Goal: Task Accomplishment & Management: Manage account settings

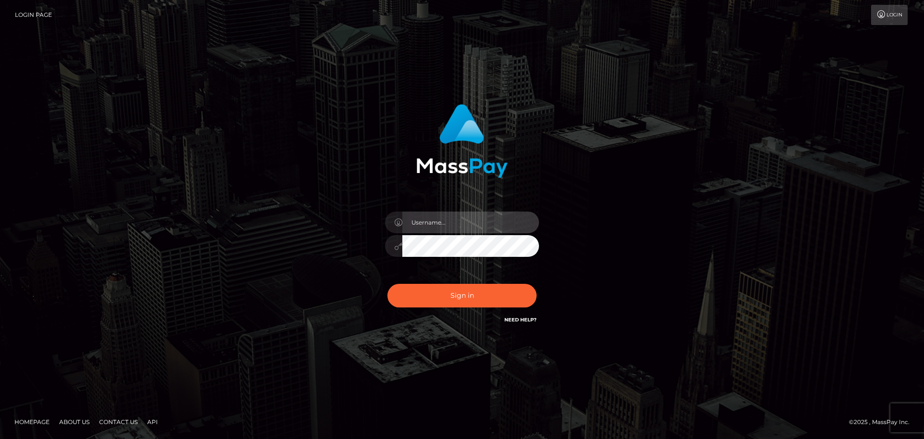
click at [451, 226] on input "text" at bounding box center [471, 222] width 137 height 22
type input "carly.throne"
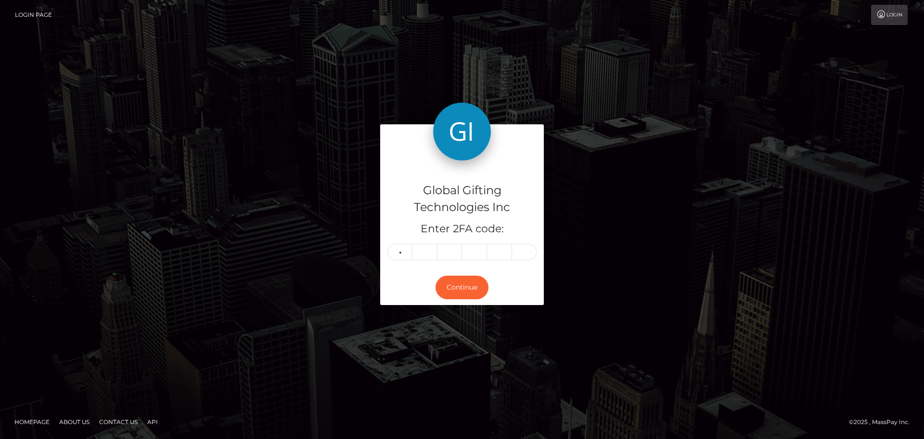
type input "5"
type input "1"
type input "9"
type input "7"
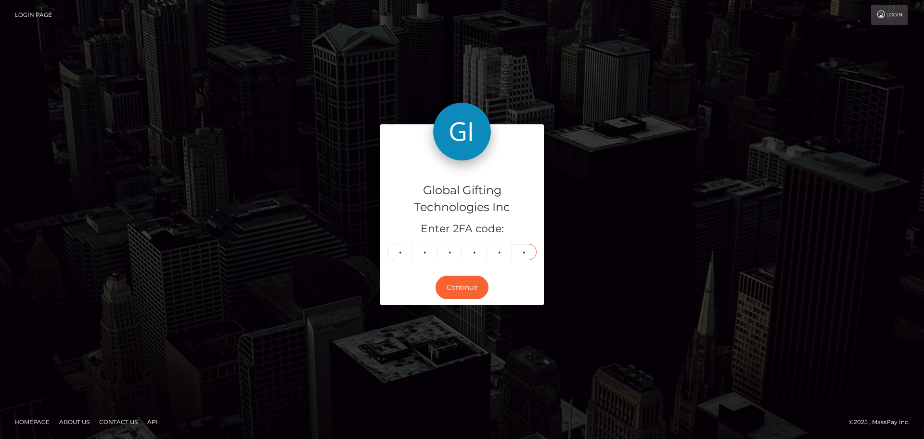
type input "7"
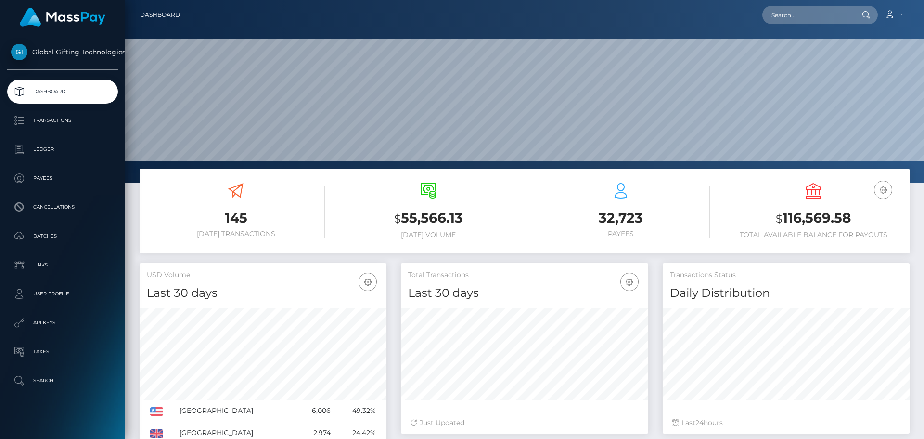
scroll to position [171, 247]
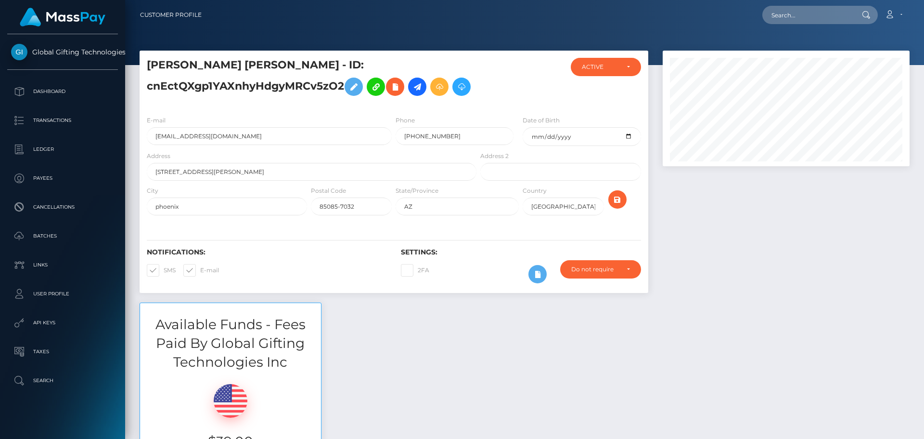
scroll to position [116, 247]
click at [727, 267] on div at bounding box center [786, 177] width 261 height 252
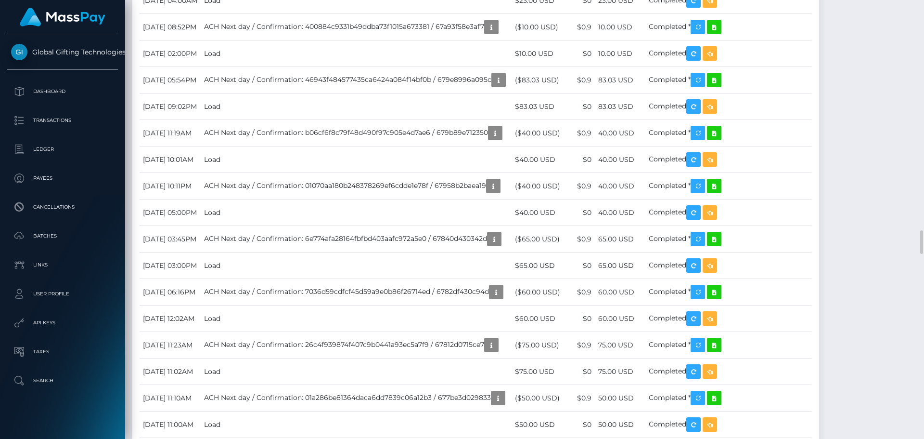
scroll to position [4285, 0]
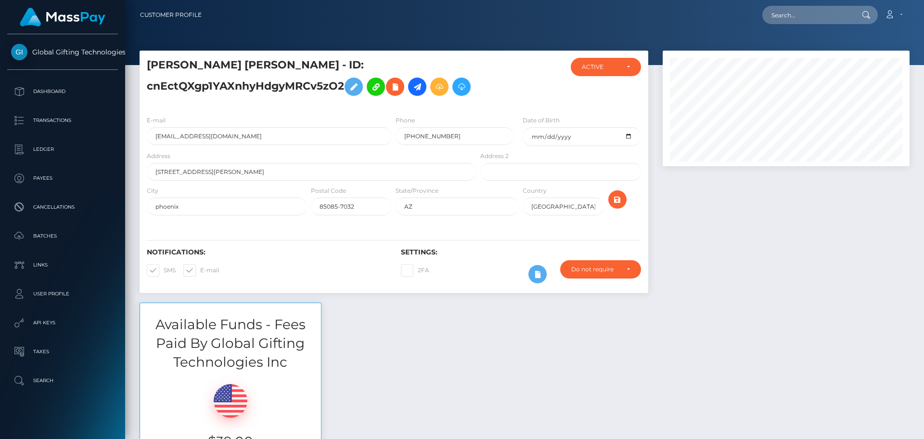
scroll to position [116, 247]
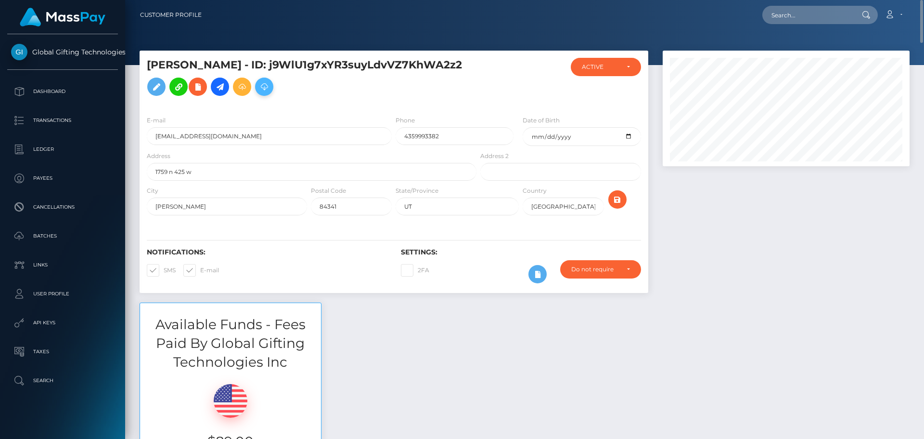
click at [270, 88] on icon at bounding box center [265, 87] width 12 height 12
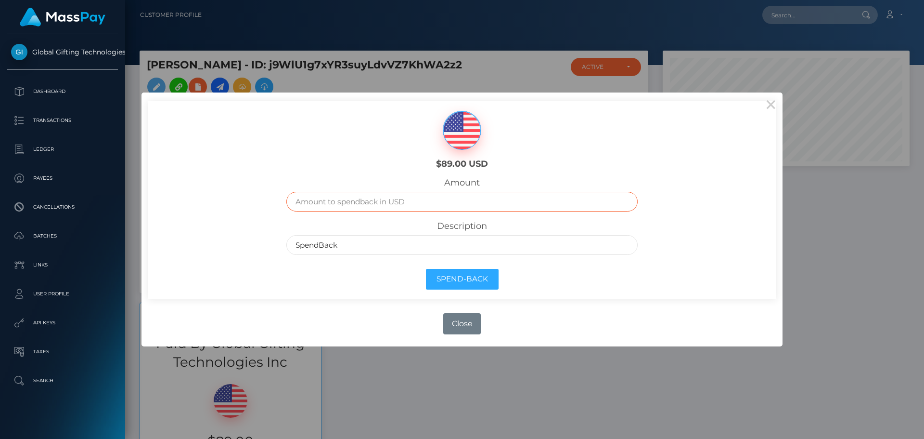
click at [416, 200] on input "text" at bounding box center [462, 202] width 352 height 20
type input "89.00"
click at [374, 172] on div "$89.00 USD" at bounding box center [462, 137] width 523 height 72
click at [472, 280] on button "Spend-Back" at bounding box center [462, 279] width 73 height 21
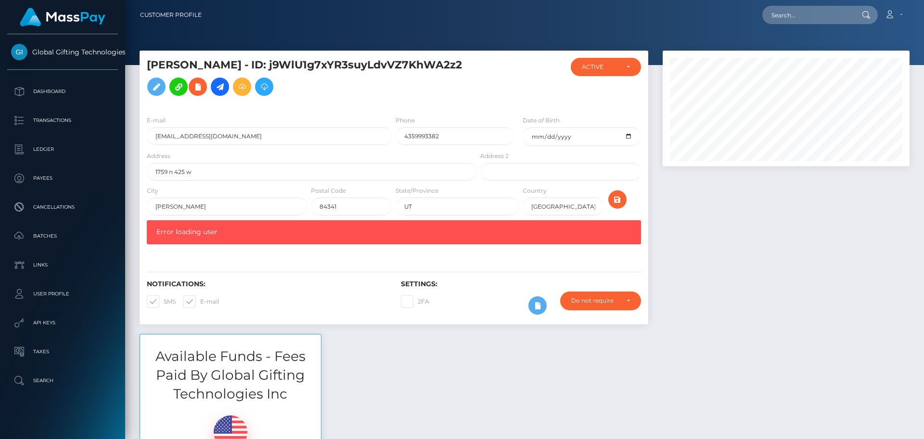
scroll to position [48, 0]
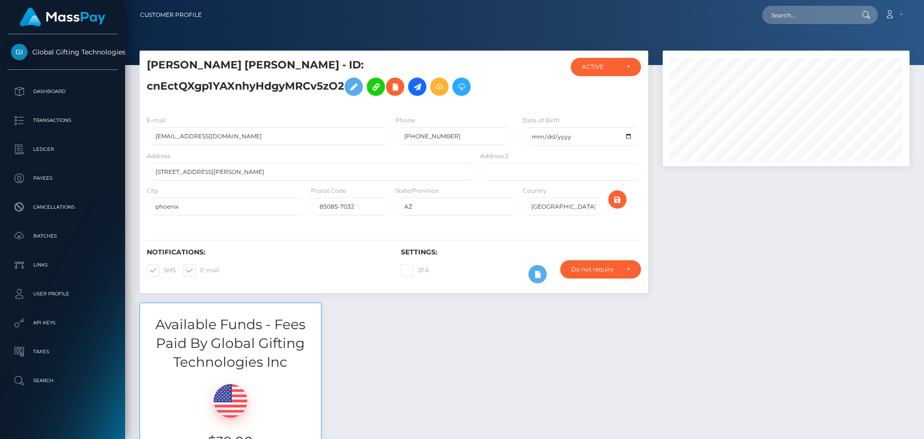
scroll to position [116, 247]
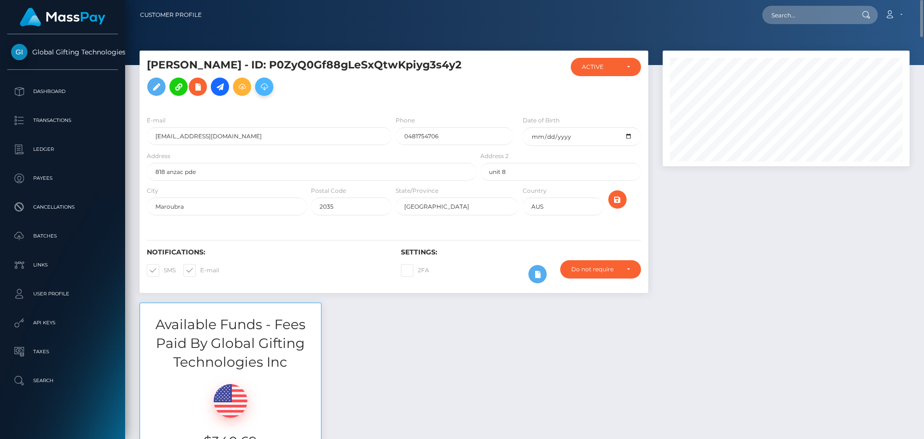
click at [270, 88] on icon at bounding box center [265, 87] width 12 height 12
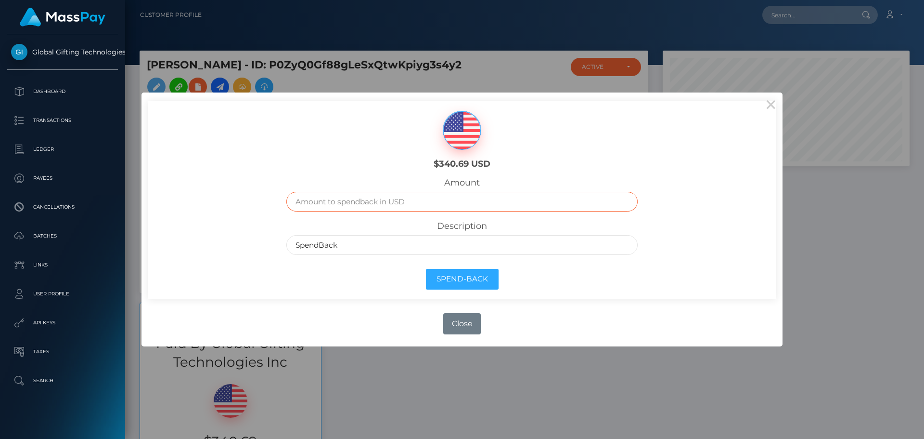
click at [377, 201] on input "text" at bounding box center [462, 202] width 352 height 20
type input "340.69"
drag, startPoint x: 288, startPoint y: 172, endPoint x: 305, endPoint y: 219, distance: 49.5
click at [293, 175] on div "$340.69 USD" at bounding box center [462, 139] width 523 height 76
click at [482, 280] on button "Spend-Back" at bounding box center [462, 279] width 73 height 21
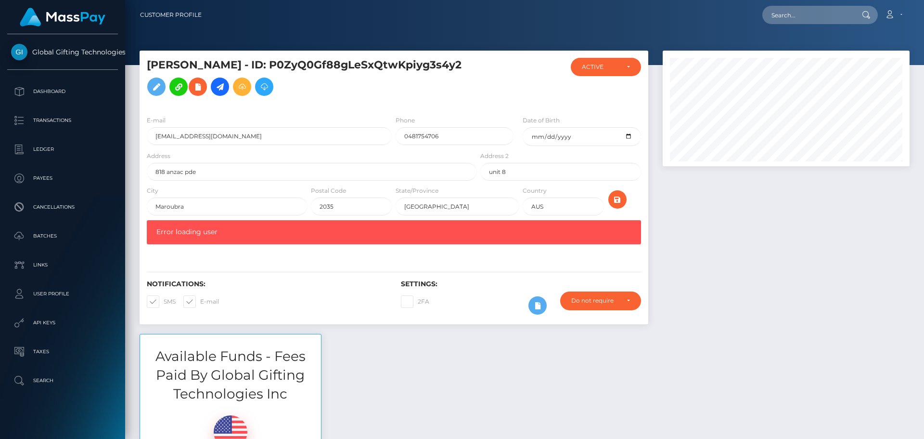
scroll to position [116, 247]
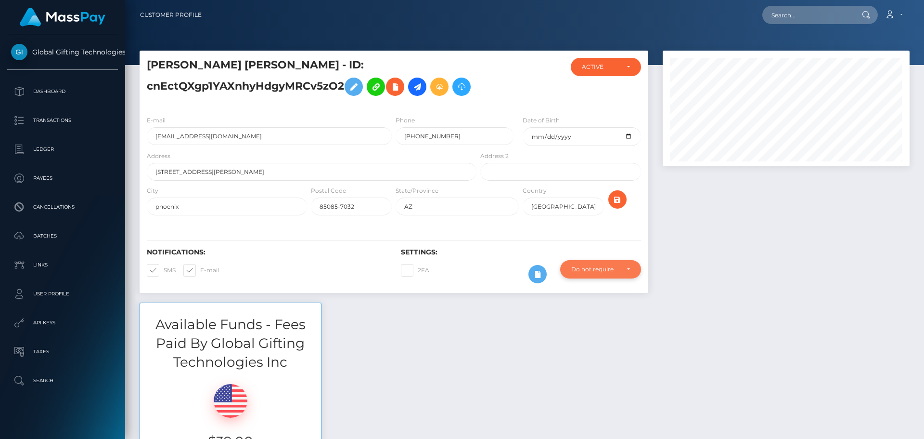
scroll to position [116, 247]
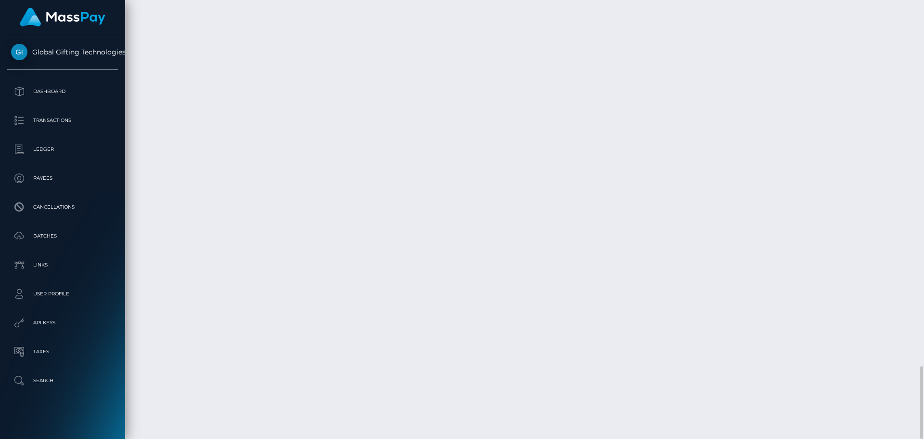
scroll to position [116, 247]
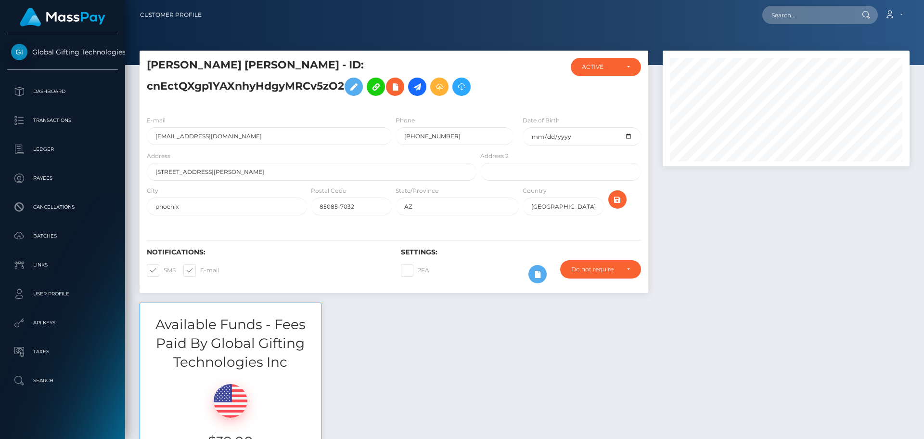
scroll to position [116, 247]
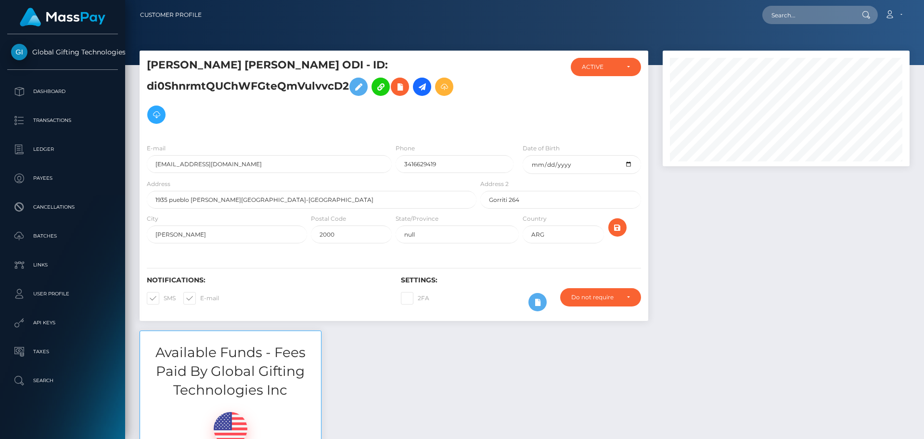
scroll to position [116, 247]
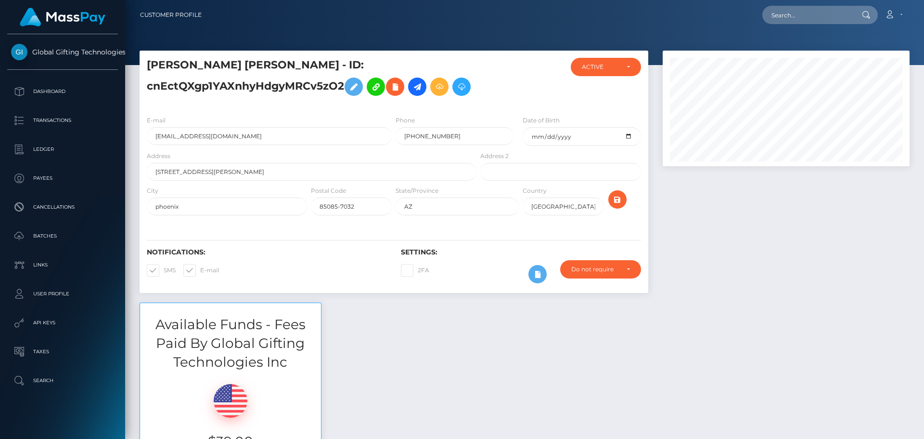
scroll to position [116, 247]
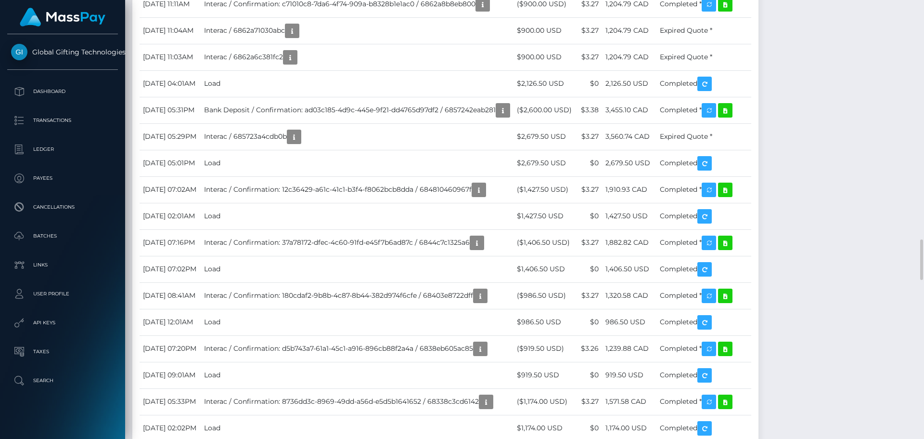
scroll to position [2070, 0]
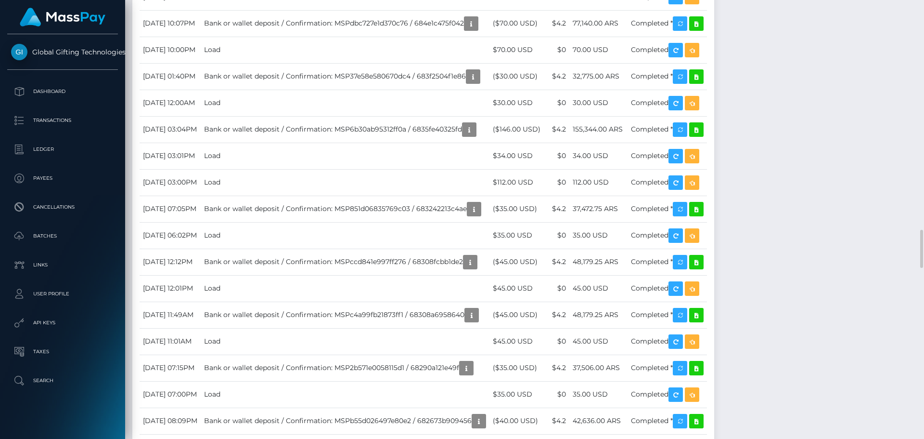
scroll to position [116, 247]
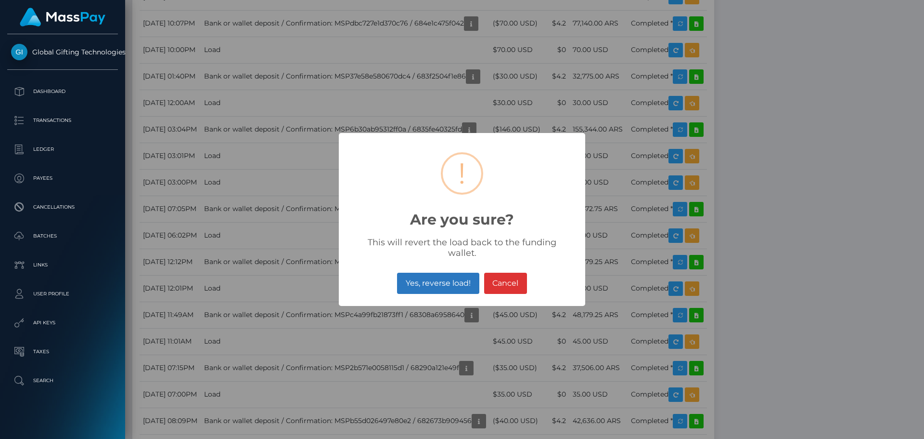
click at [441, 278] on button "Yes, reverse load!" at bounding box center [438, 283] width 82 height 21
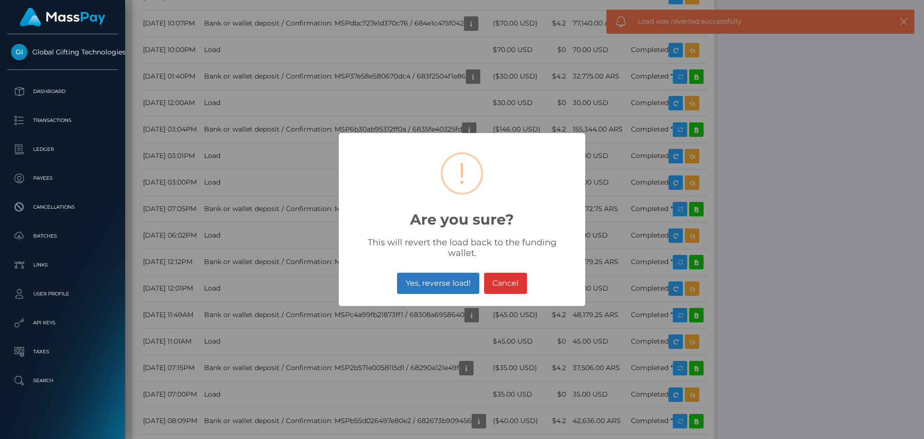
click at [452, 273] on button "Yes, reverse load!" at bounding box center [438, 283] width 82 height 21
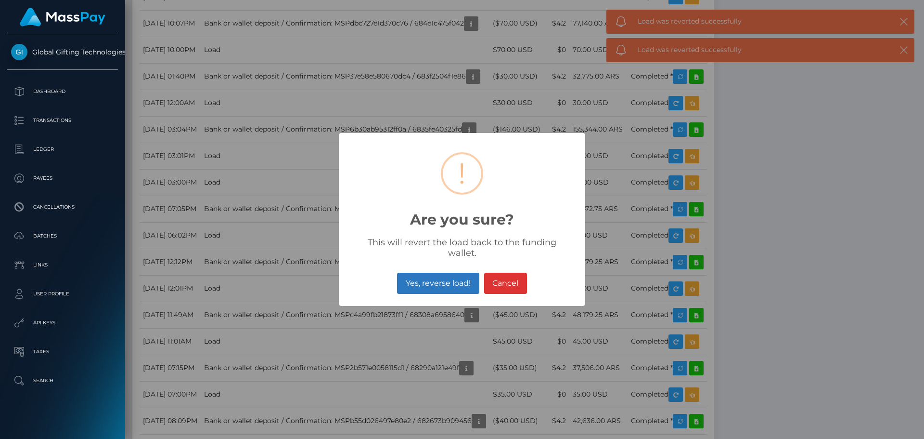
click at [448, 279] on button "Yes, reverse load!" at bounding box center [438, 283] width 82 height 21
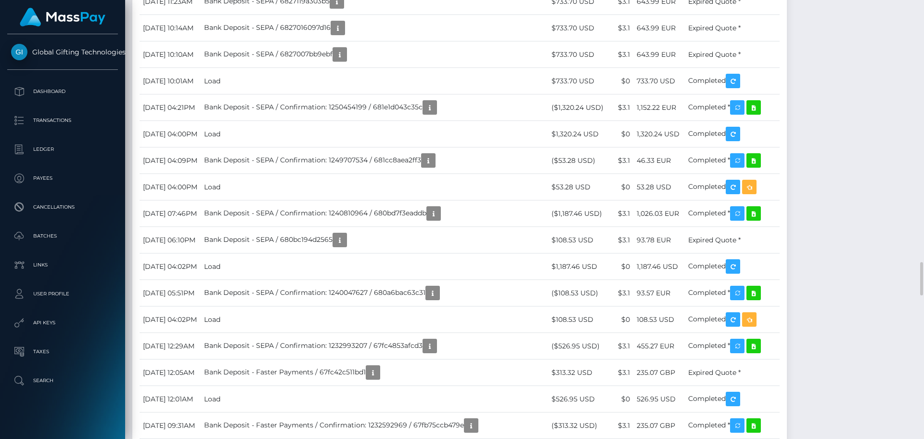
scroll to position [116, 247]
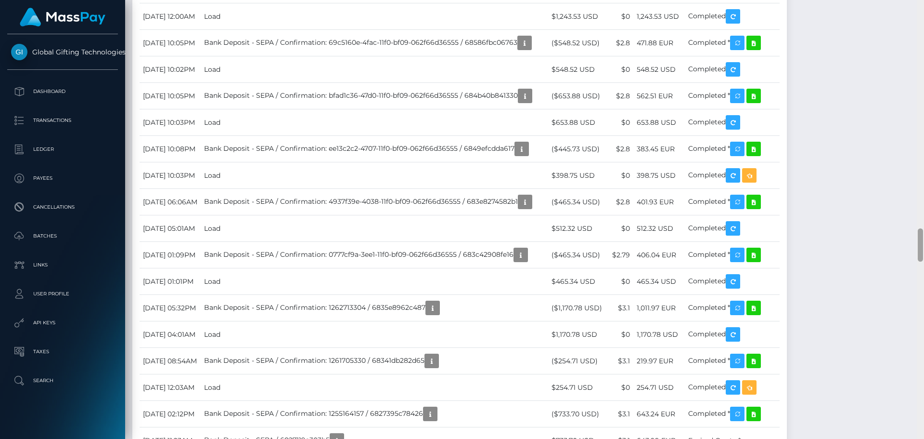
click at [919, 18] on div at bounding box center [920, 219] width 7 height 439
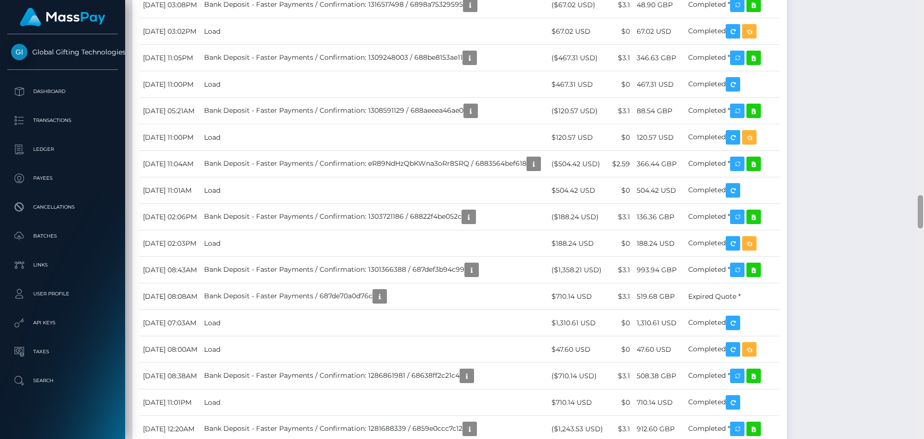
click at [920, 17] on div at bounding box center [920, 219] width 7 height 439
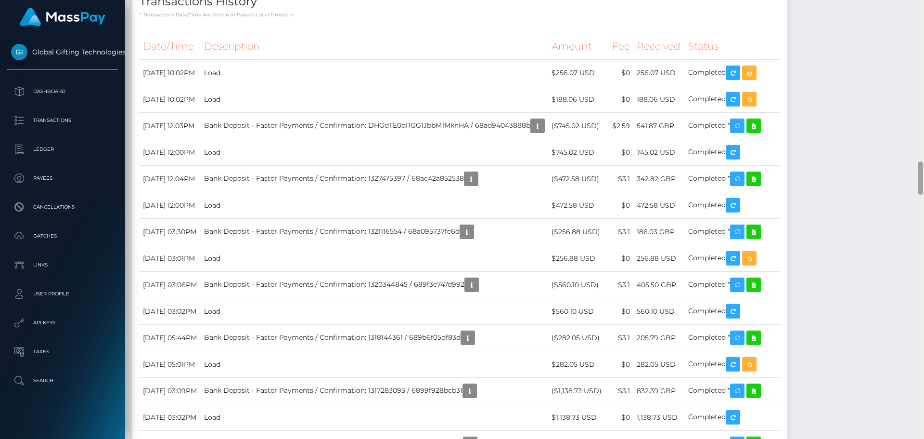
click at [920, 17] on div at bounding box center [920, 219] width 7 height 439
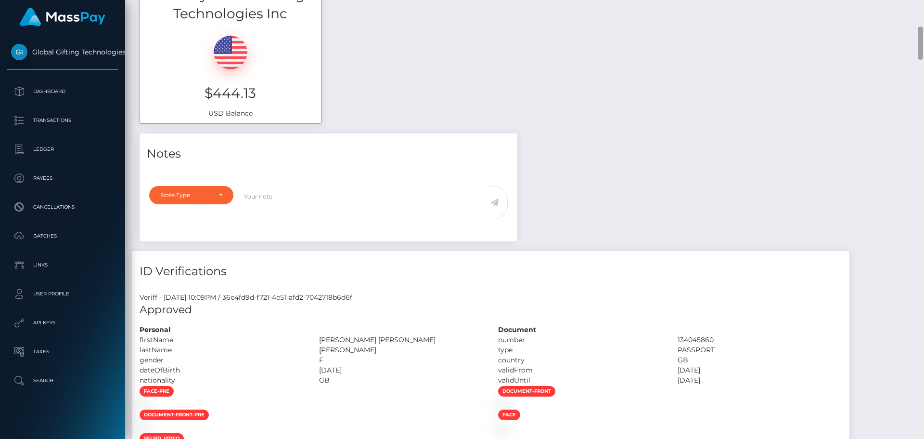
click at [920, 17] on div at bounding box center [920, 219] width 7 height 439
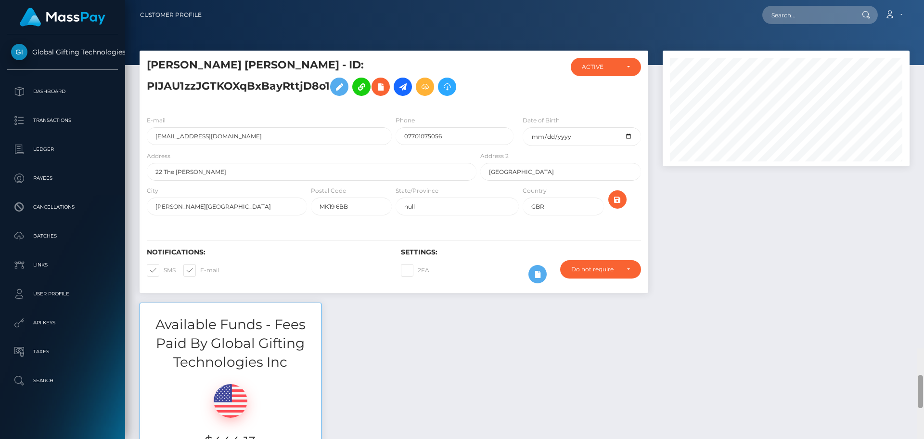
click at [920, 17] on div "Customer Profile Loading... Loading..." at bounding box center [524, 219] width 799 height 439
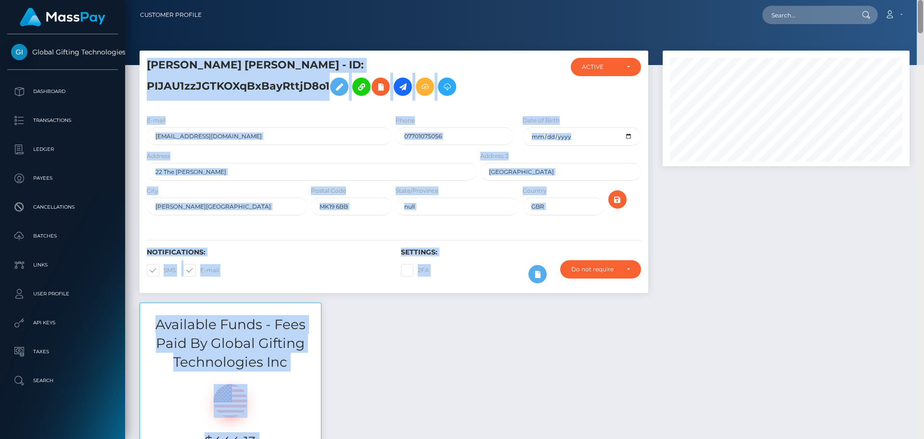
drag, startPoint x: 921, startPoint y: 23, endPoint x: 923, endPoint y: 40, distance: 17.0
click at [923, 40] on div "Customer Profile Loading... Loading..." at bounding box center [524, 219] width 799 height 439
drag, startPoint x: 880, startPoint y: 192, endPoint x: 916, endPoint y: 115, distance: 85.3
click at [880, 191] on div at bounding box center [786, 177] width 261 height 252
click at [923, 26] on nav "Customer Profile Loading... Loading... Account" at bounding box center [524, 15] width 799 height 30
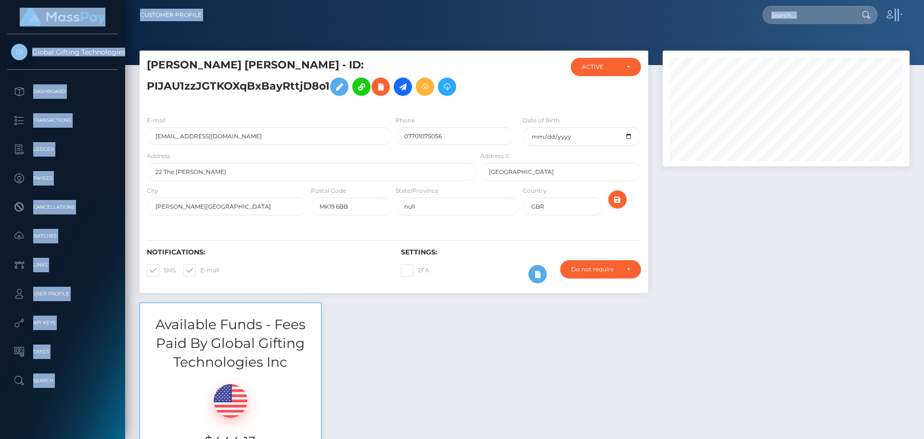
drag, startPoint x: 923, startPoint y: 26, endPoint x: 924, endPoint y: 46, distance: 20.2
click at [924, 46] on html "Global Gifting Technologies Inc Dashboard Transactions Ledger Payees Cancellati…" at bounding box center [462, 219] width 924 height 439
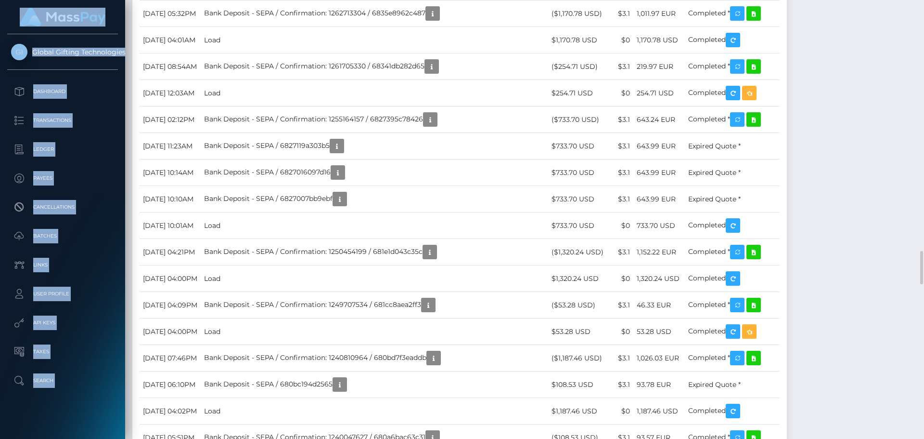
scroll to position [3226, 0]
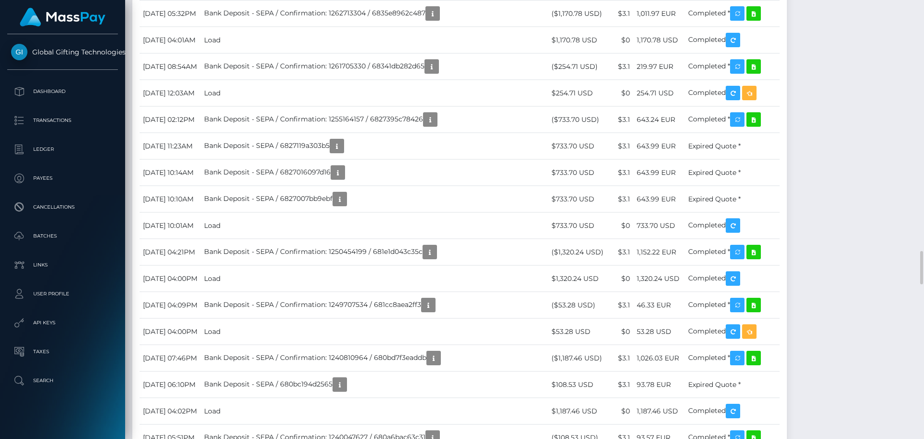
scroll to position [116, 247]
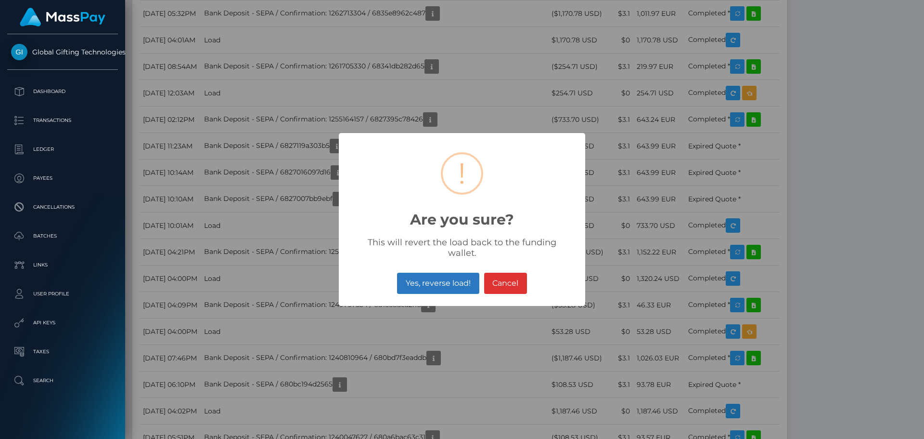
click at [432, 284] on button "Yes, reverse load!" at bounding box center [438, 283] width 82 height 21
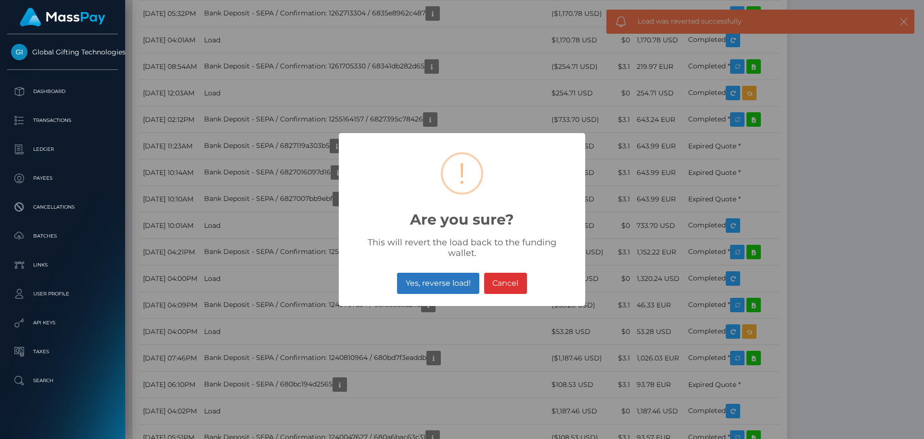
click at [421, 278] on button "Yes, reverse load!" at bounding box center [438, 283] width 82 height 21
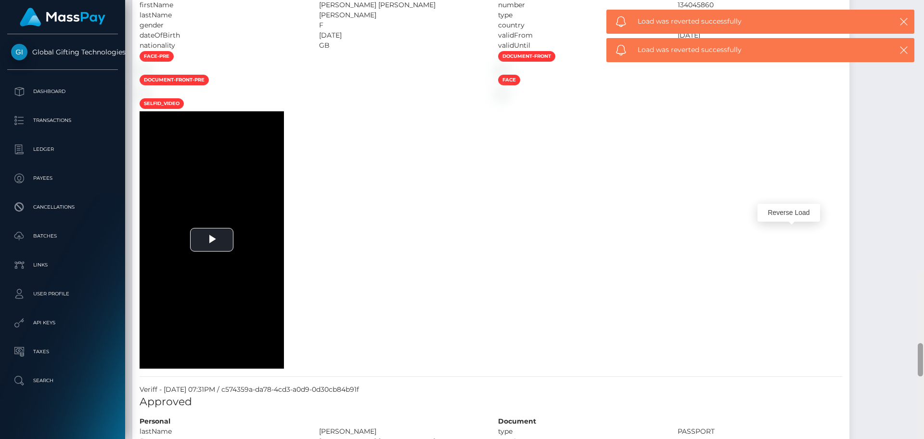
scroll to position [0, 0]
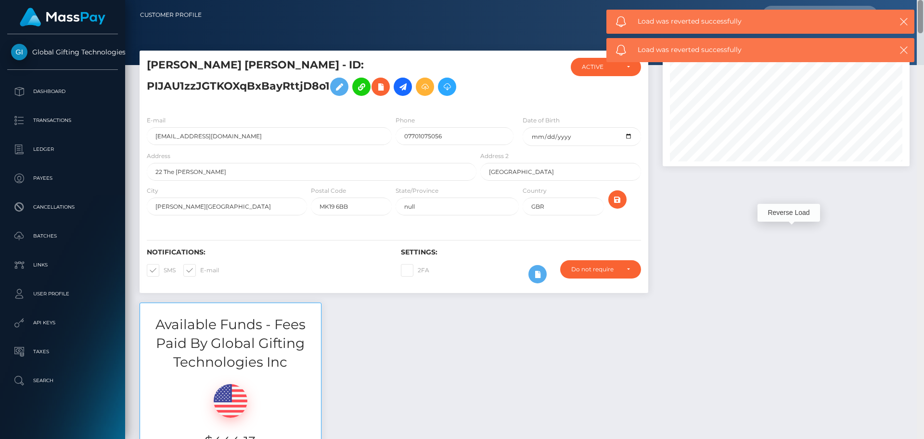
drag, startPoint x: 918, startPoint y: 254, endPoint x: 276, endPoint y: 57, distance: 671.7
click at [924, 0] on html "Global Gifting Technologies Inc Dashboard Transactions Ledger Payees Cancellati…" at bounding box center [462, 219] width 924 height 439
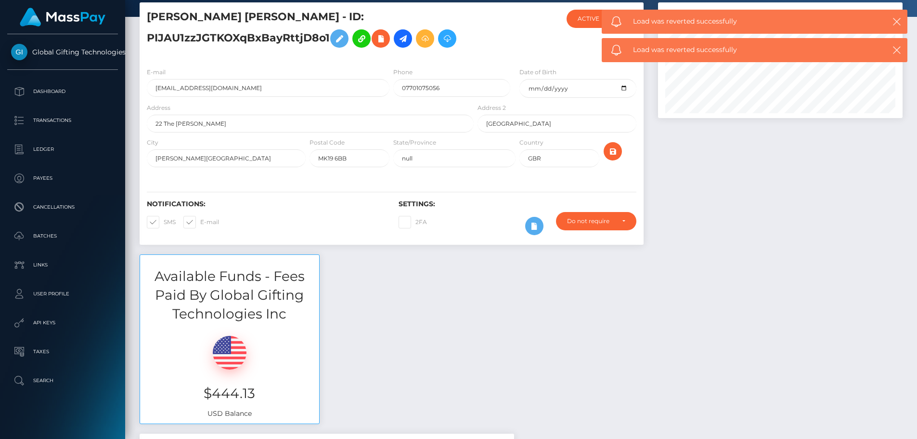
scroll to position [481369, 481240]
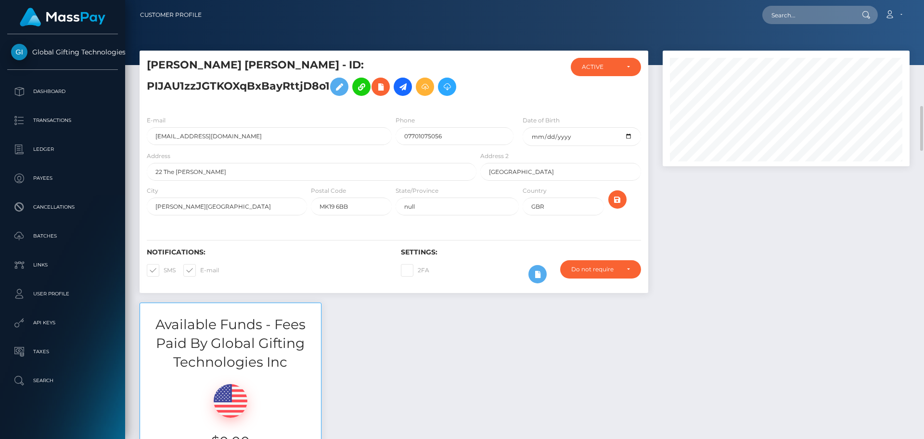
scroll to position [116, 247]
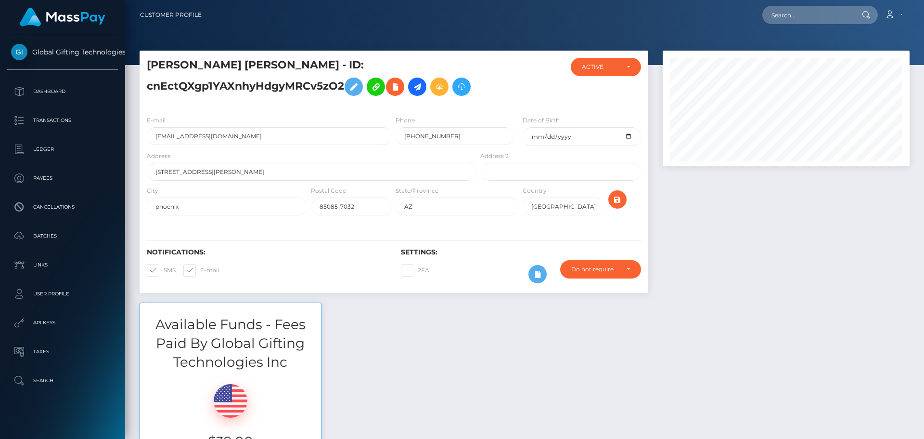
scroll to position [116, 247]
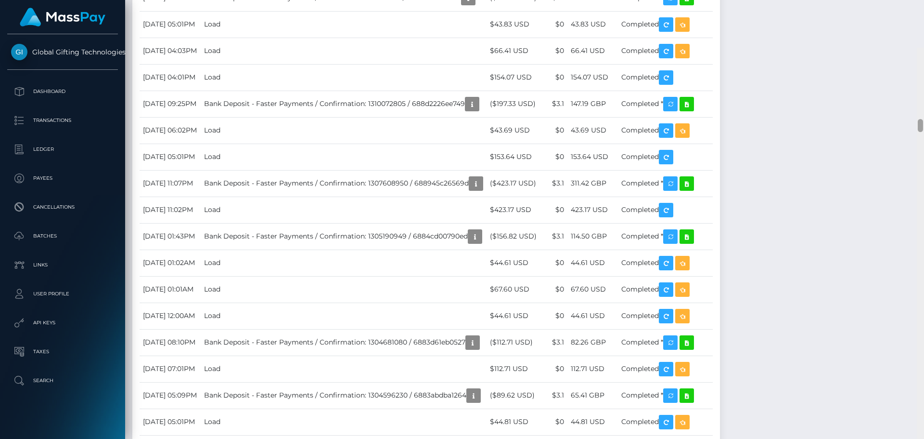
scroll to position [2360, 0]
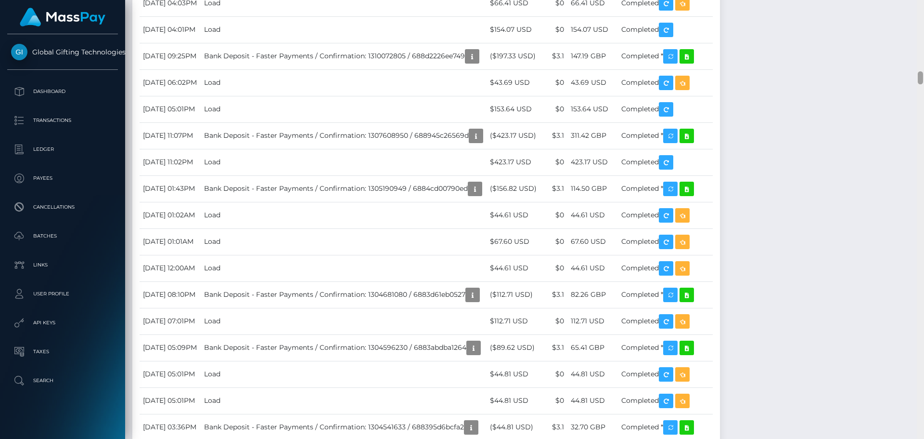
drag, startPoint x: 921, startPoint y: 78, endPoint x: 946, endPoint y: 77, distance: 25.1
click at [924, 77] on html "Global Gifting Technologies Inc Dashboard Transactions Ledger Payees Cancellati…" at bounding box center [462, 219] width 924 height 439
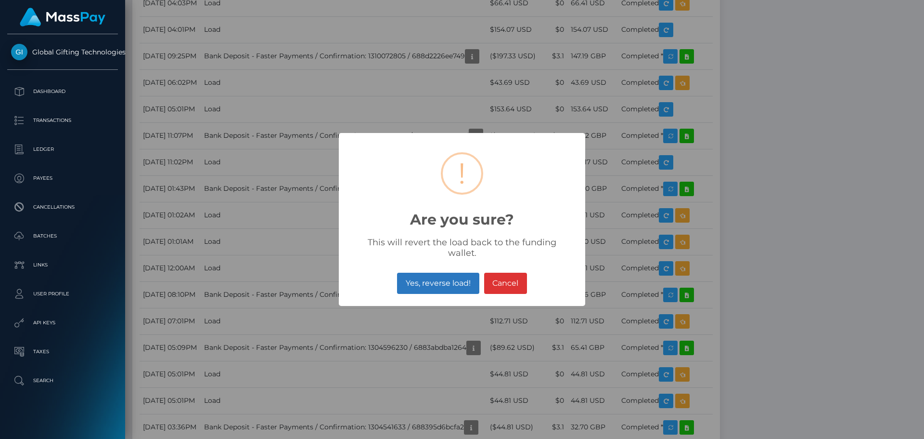
click at [462, 279] on button "Yes, reverse load!" at bounding box center [438, 283] width 82 height 21
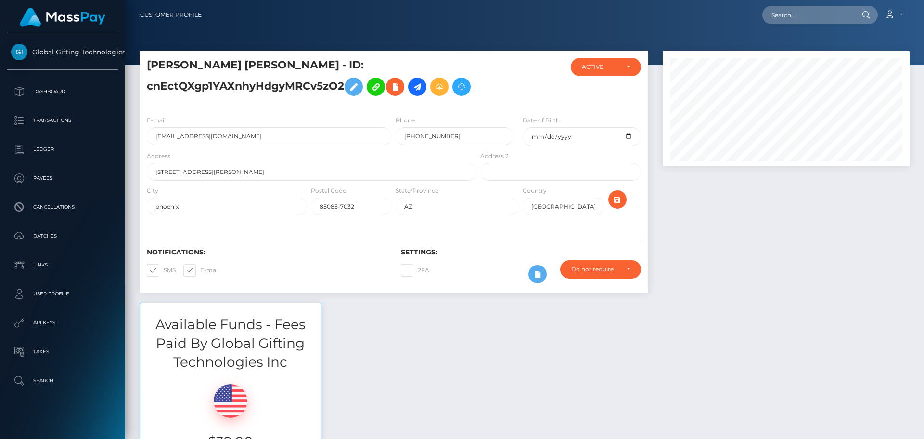
scroll to position [116, 247]
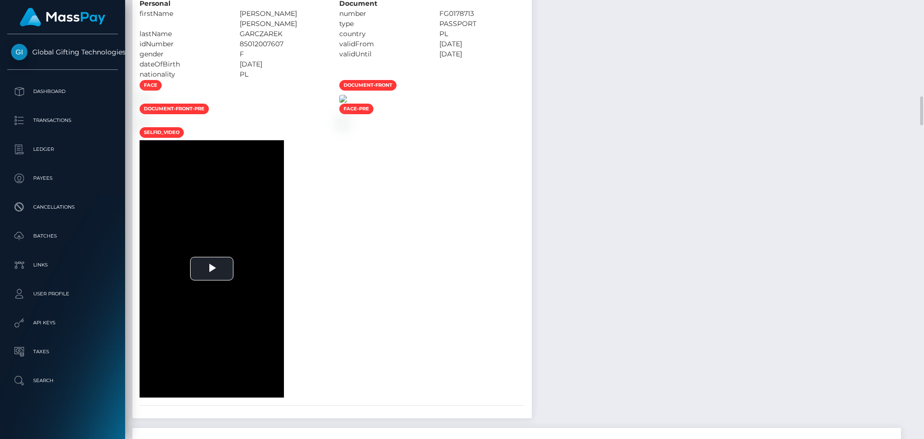
scroll to position [722, 0]
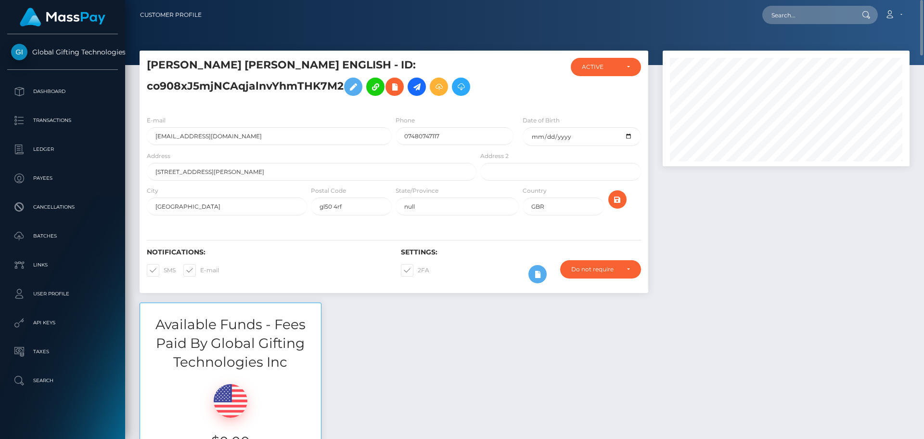
scroll to position [96, 0]
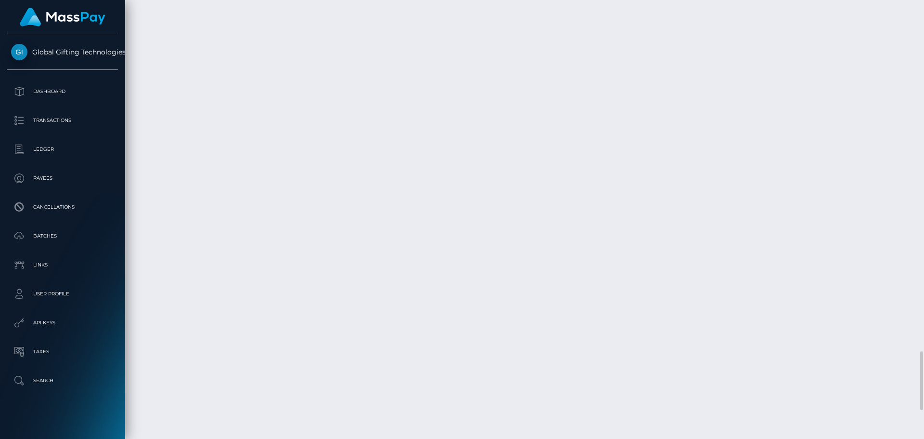
scroll to position [116, 247]
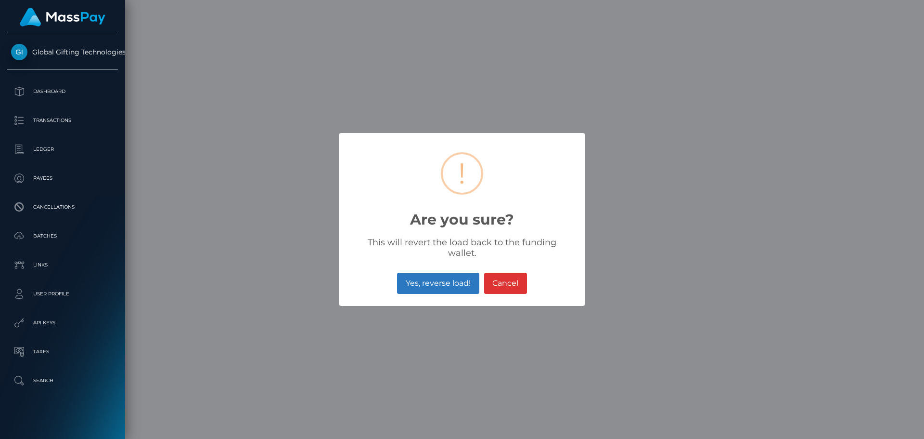
click at [442, 273] on button "Yes, reverse load!" at bounding box center [438, 283] width 82 height 21
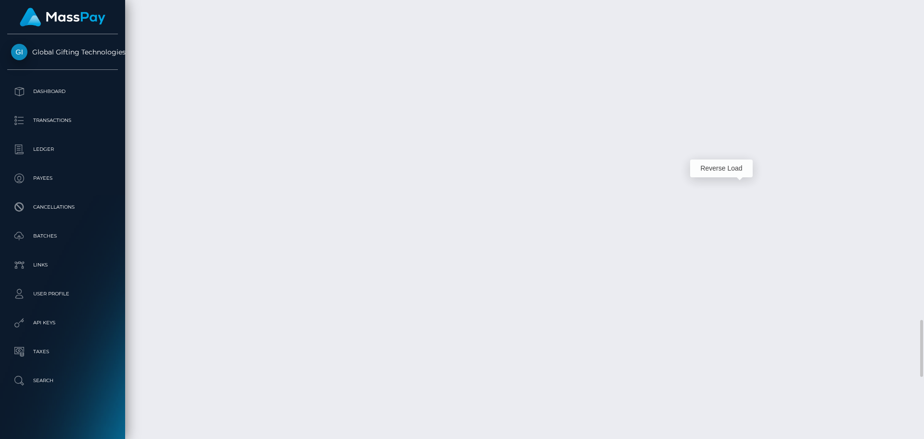
scroll to position [116, 247]
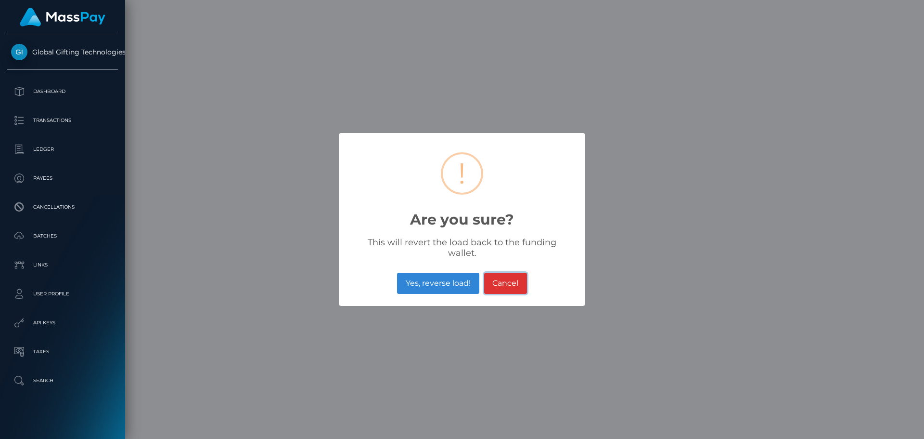
click at [514, 280] on button "Cancel" at bounding box center [505, 283] width 43 height 21
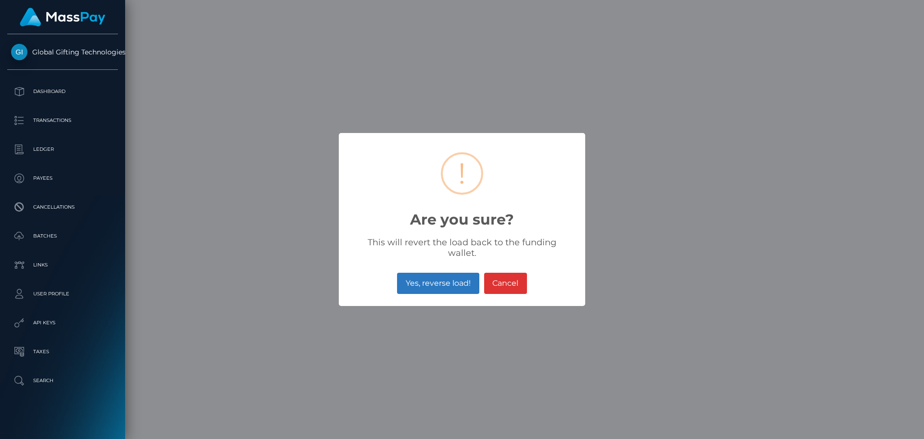
click at [432, 282] on button "Yes, reverse load!" at bounding box center [438, 283] width 82 height 21
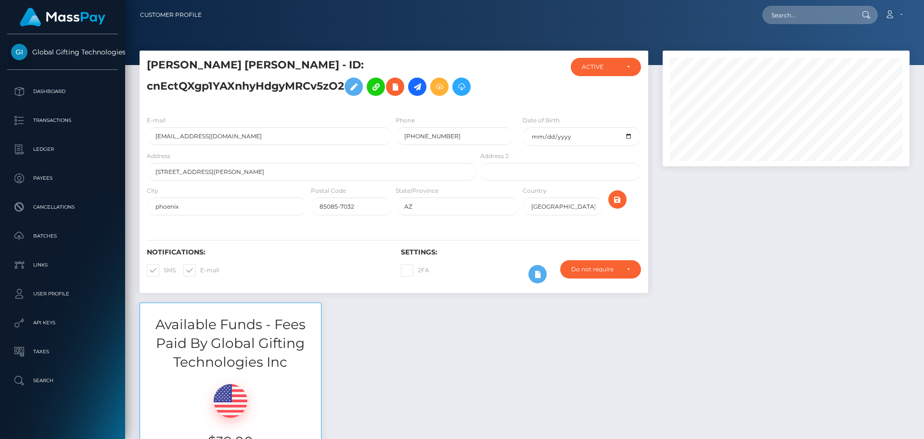
scroll to position [116, 247]
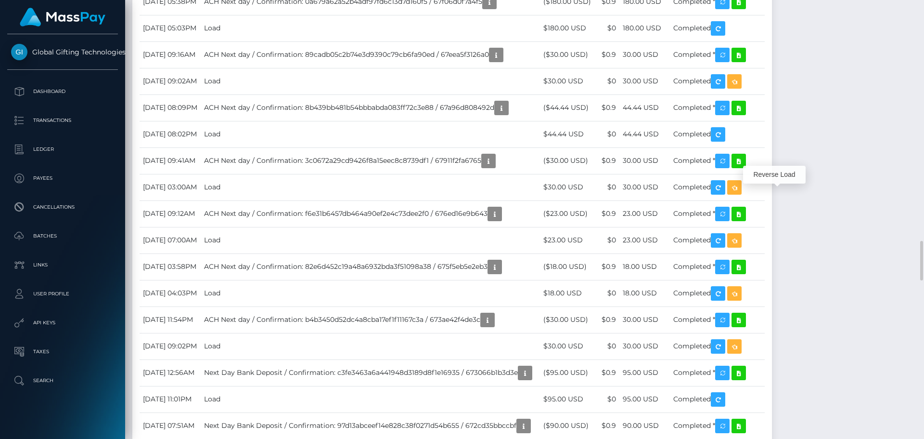
scroll to position [116, 247]
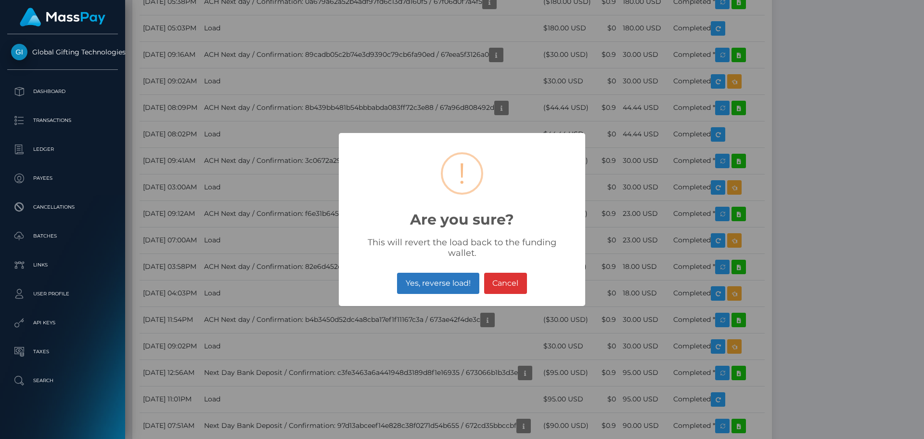
click at [448, 276] on button "Yes, reverse load!" at bounding box center [438, 283] width 82 height 21
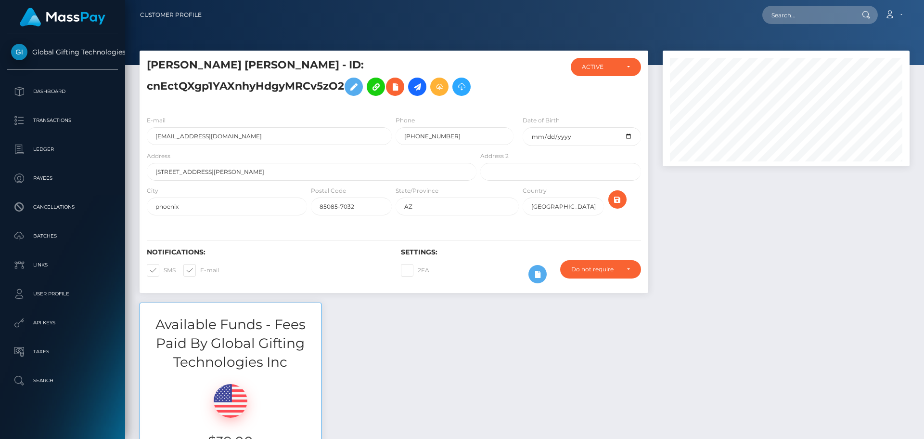
scroll to position [116, 247]
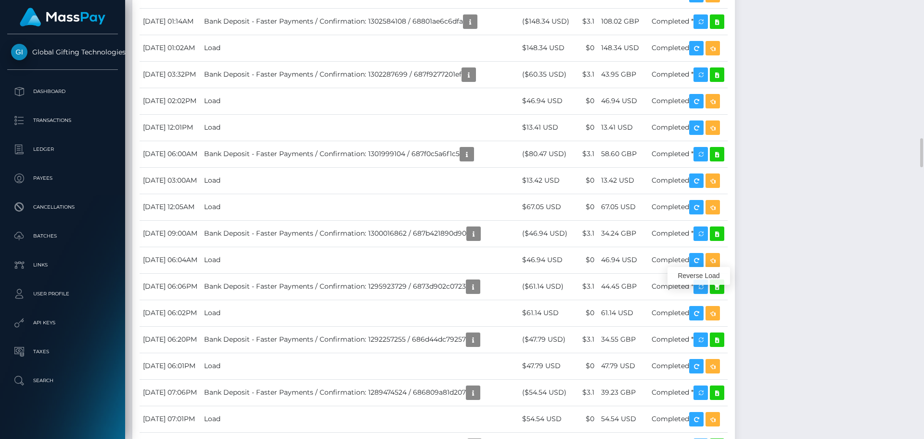
scroll to position [116, 247]
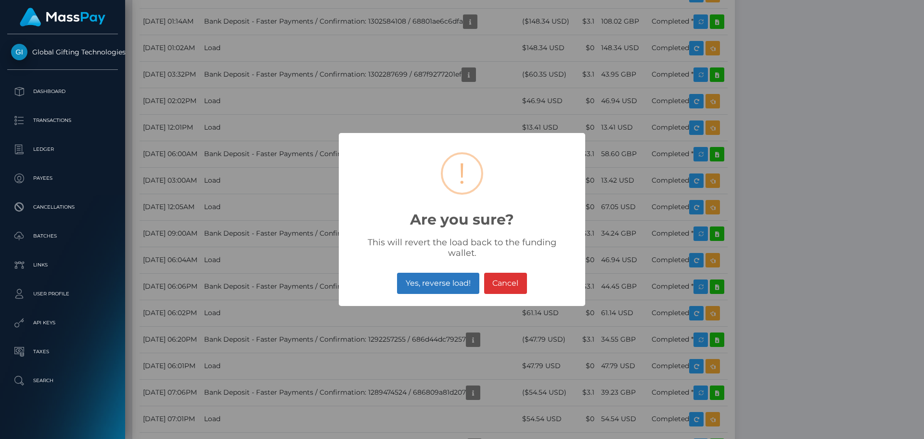
click at [419, 285] on button "Yes, reverse load!" at bounding box center [438, 283] width 82 height 21
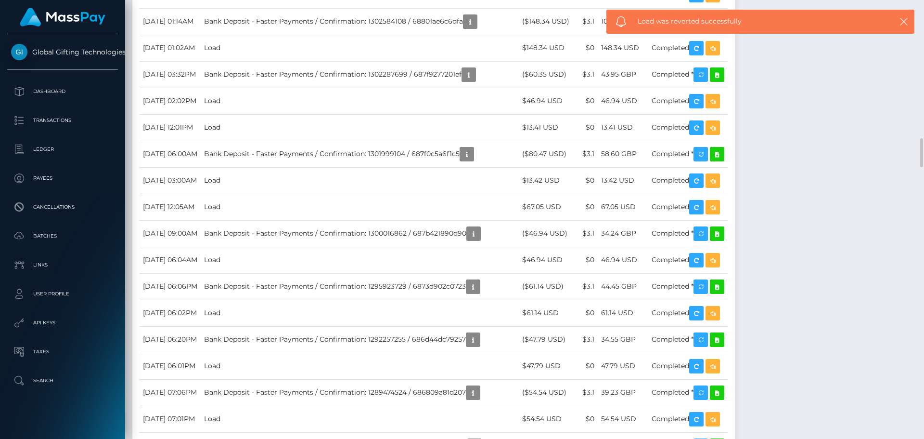
drag, startPoint x: 769, startPoint y: 268, endPoint x: 734, endPoint y: 273, distance: 36.0
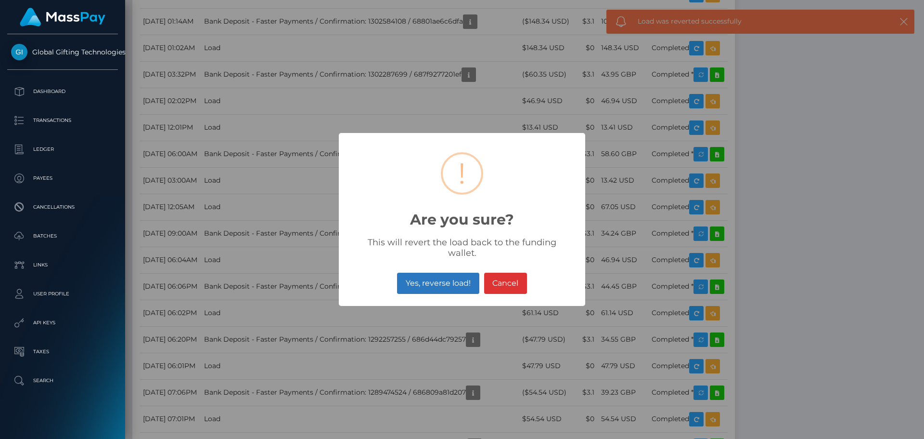
click at [442, 275] on button "Yes, reverse load!" at bounding box center [438, 283] width 82 height 21
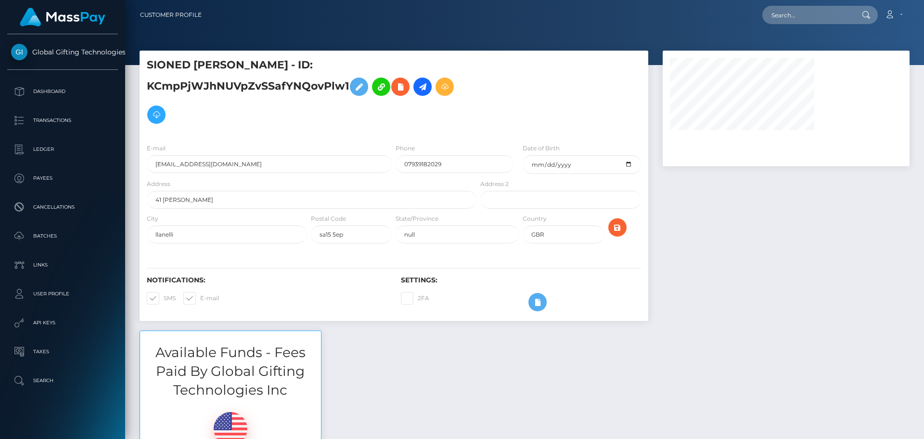
select select "0"
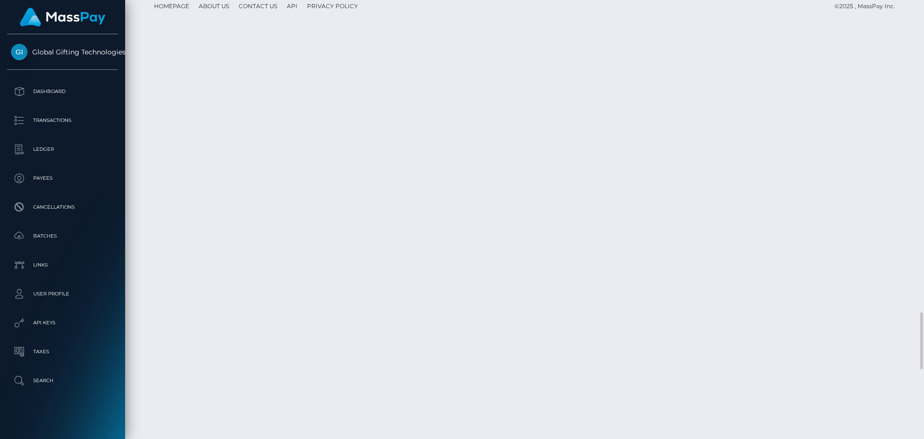
scroll to position [116, 247]
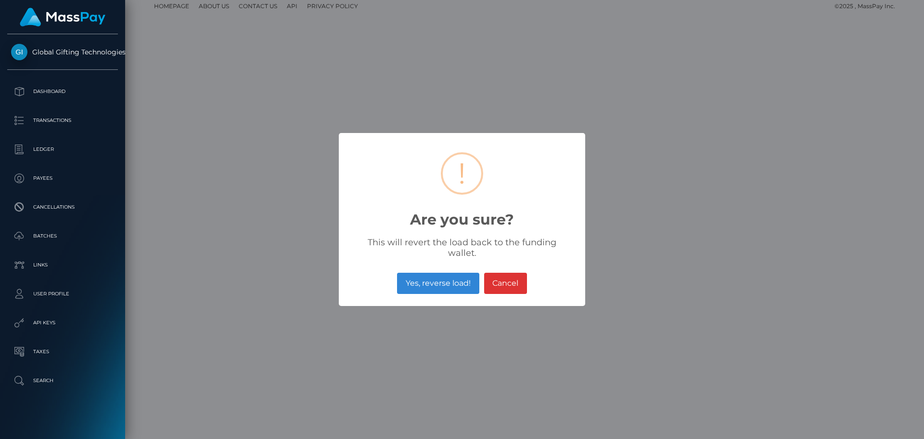
click at [452, 273] on button "Yes, reverse load!" at bounding box center [438, 283] width 82 height 21
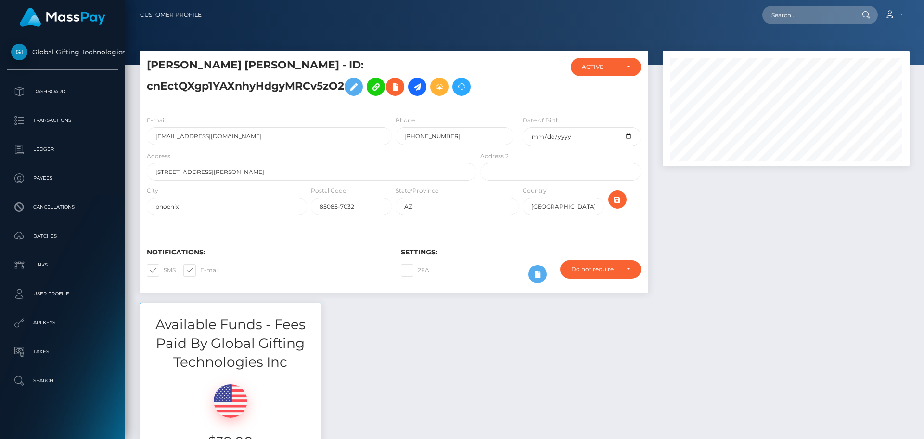
scroll to position [116, 247]
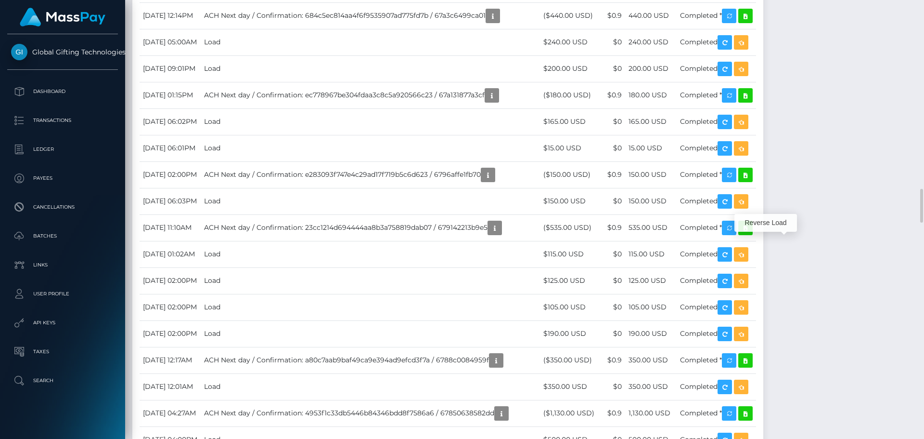
scroll to position [116, 247]
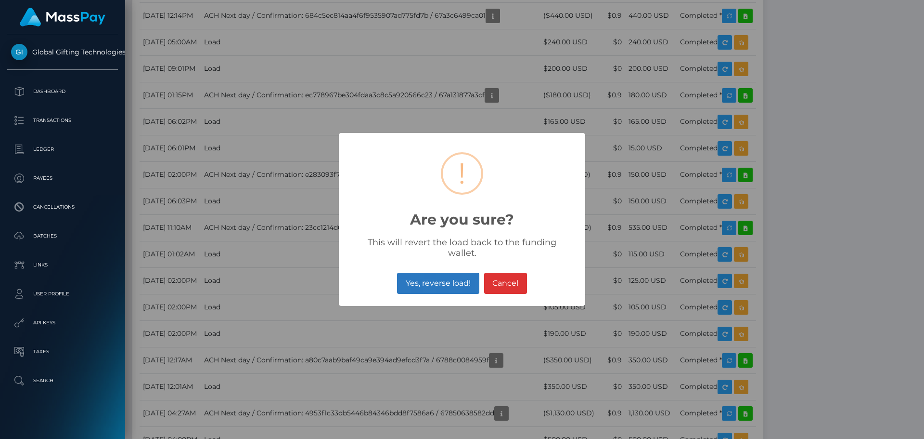
click at [449, 281] on button "Yes, reverse load!" at bounding box center [438, 283] width 82 height 21
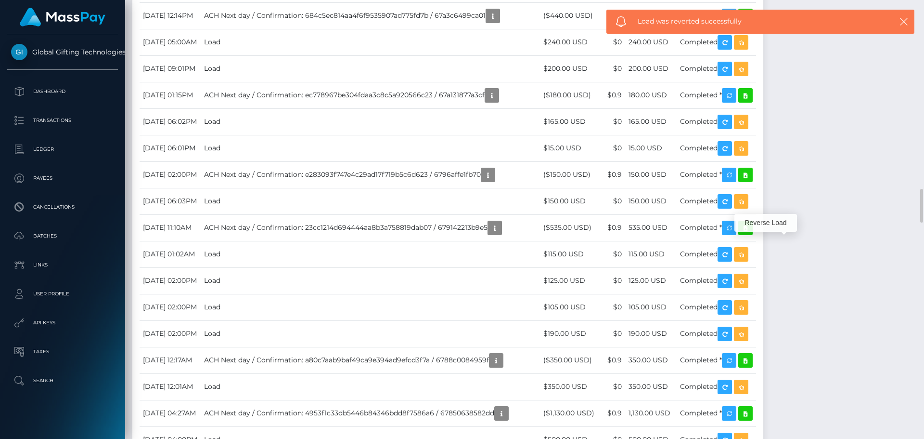
click at [849, 216] on div "Notes Note Type Compliance Clear Compliance General Note Type" at bounding box center [524, 126] width 785 height 4201
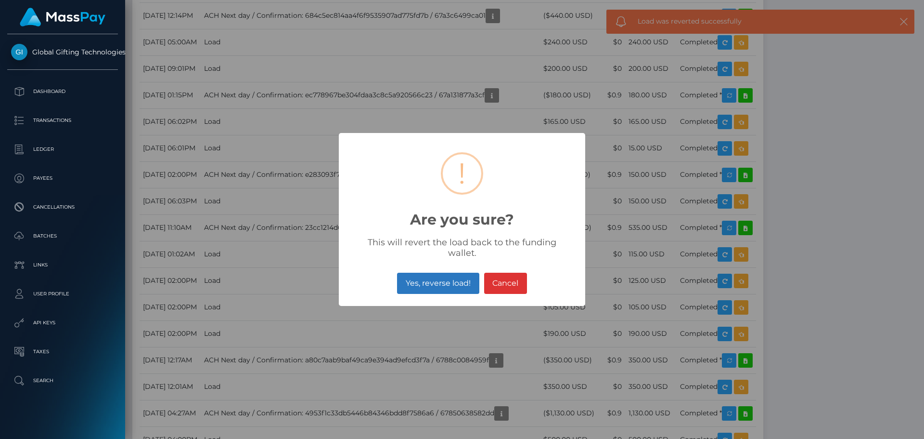
click at [468, 277] on button "Yes, reverse load!" at bounding box center [438, 283] width 82 height 21
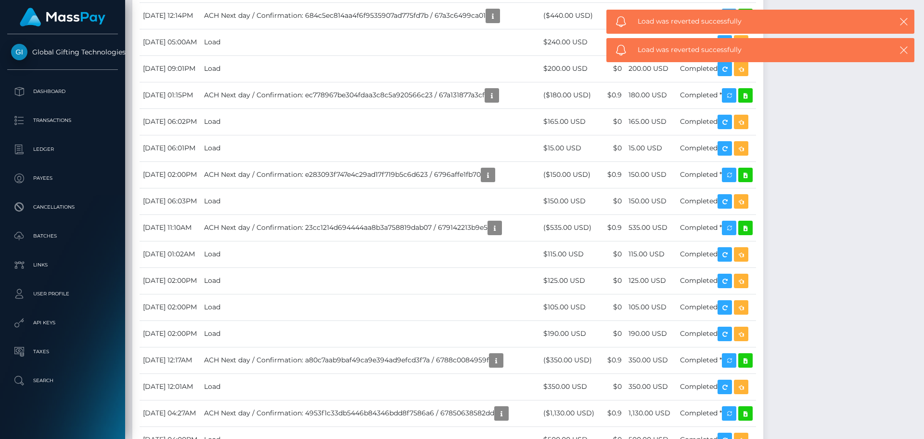
click at [856, 216] on div "Notes Note Type Compliance Clear Compliance General Note Type" at bounding box center [524, 126] width 785 height 4201
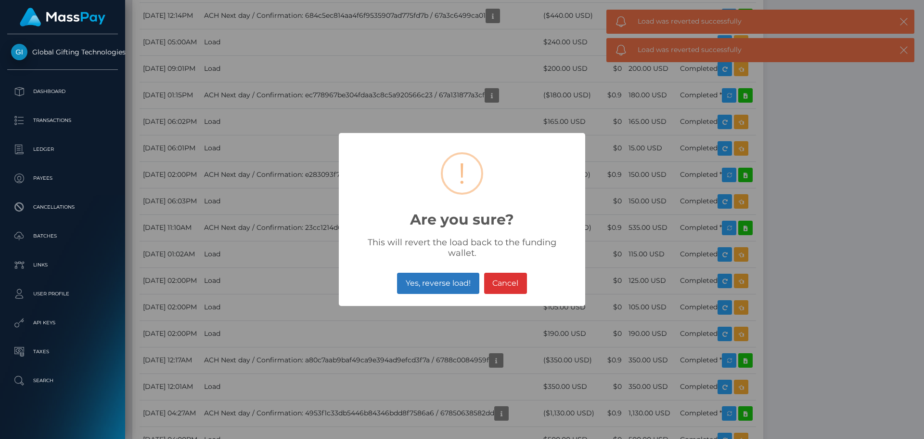
click at [455, 279] on button "Yes, reverse load!" at bounding box center [438, 283] width 82 height 21
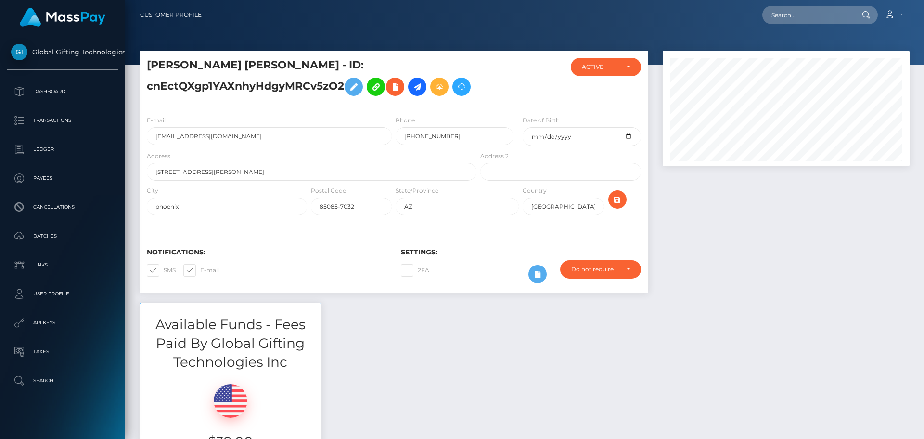
scroll to position [116, 247]
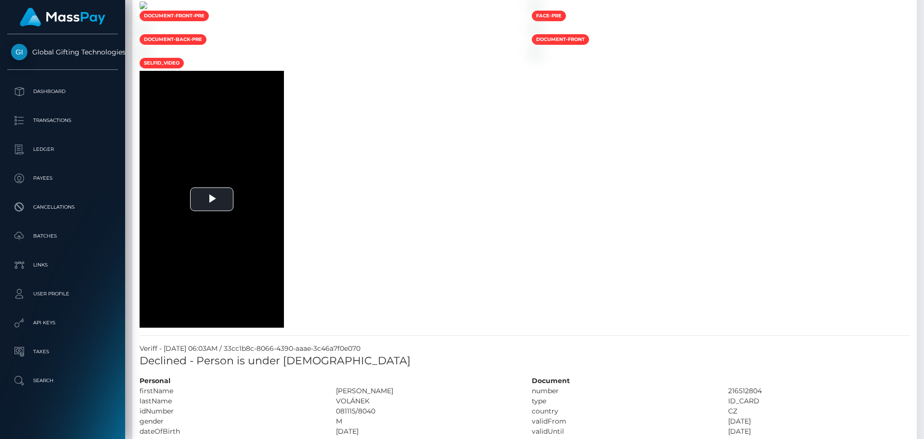
scroll to position [626, 0]
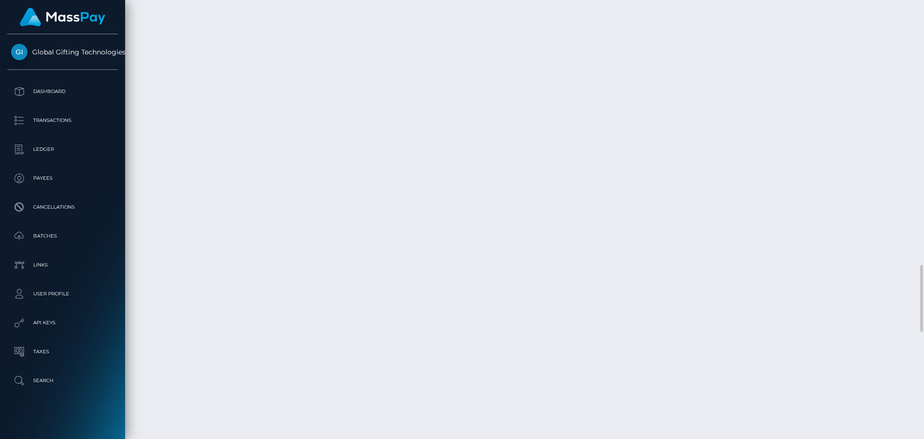
scroll to position [2430, 0]
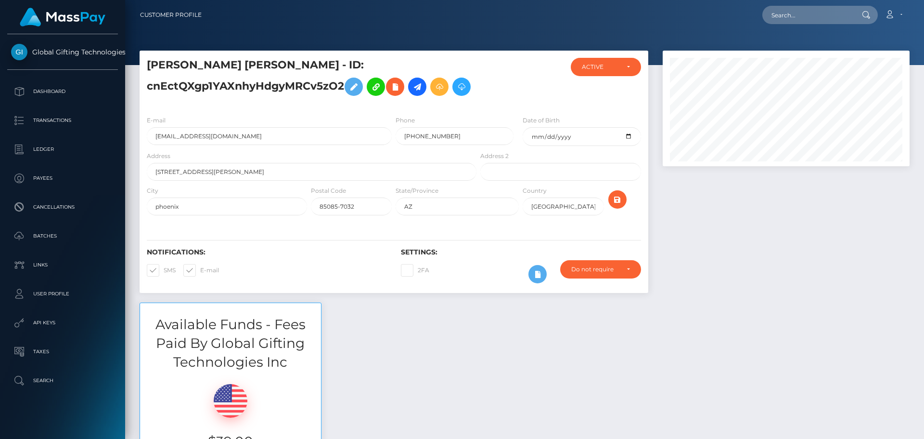
scroll to position [116, 247]
